Goal: Browse casually: Explore the website without a specific task or goal

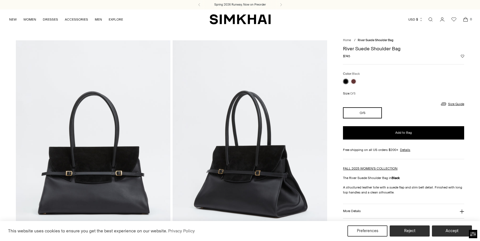
click at [342, 43] on div "Home / River Suede Shoulder Bag River Suede Shoulder Bag Regular price $745 Uni…" at bounding box center [240, 184] width 448 height 288
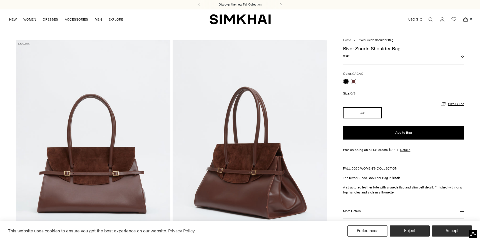
click at [354, 82] on link at bounding box center [354, 82] width 6 height 6
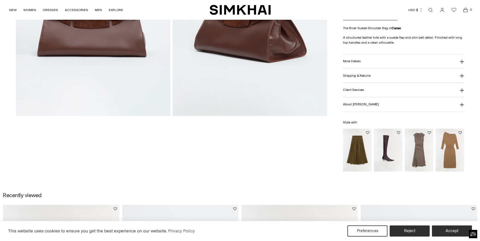
scroll to position [153, 0]
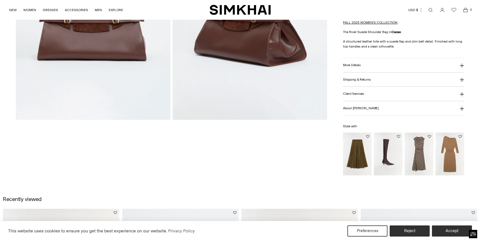
click at [0, 0] on img "Burke Draped Midi Dress" at bounding box center [0, 0] width 0 height 0
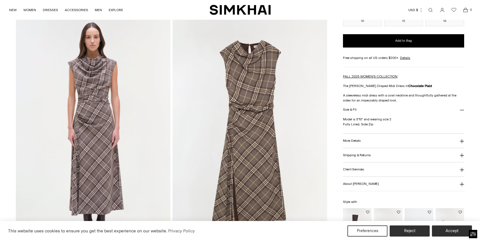
scroll to position [469, 0]
